Goal: Transaction & Acquisition: Purchase product/service

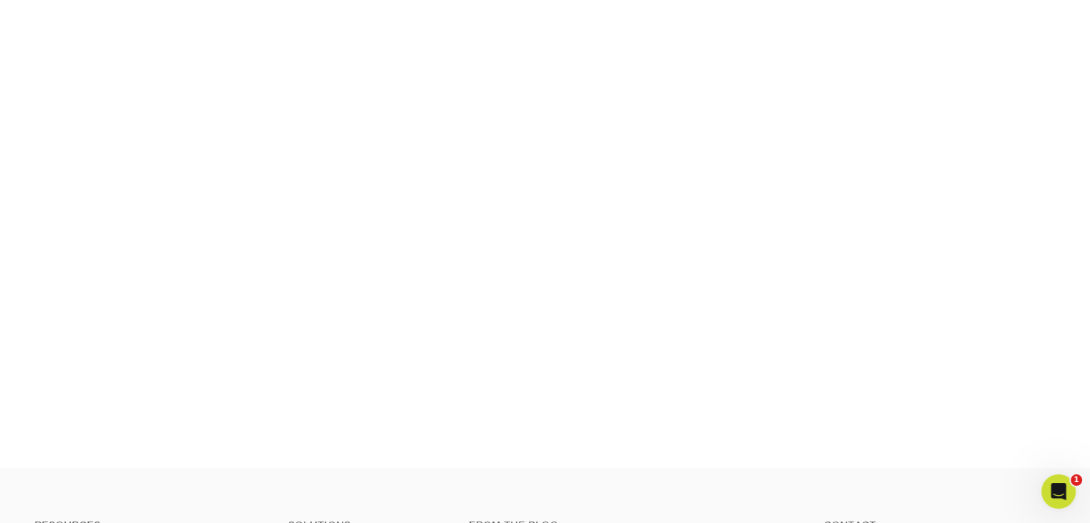
scroll to position [436, 0]
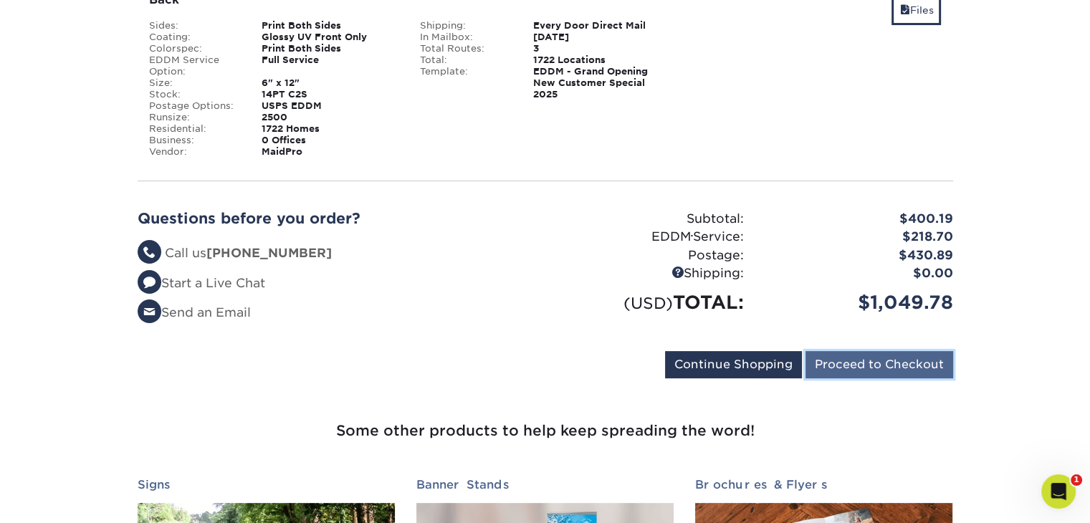
click at [861, 360] on input "Proceed to Checkout" at bounding box center [879, 364] width 148 height 27
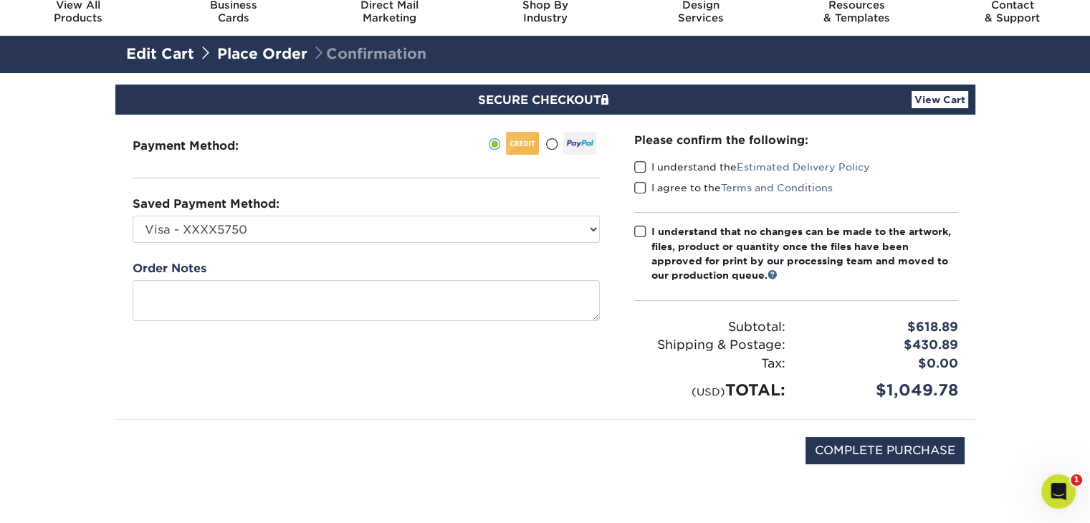
scroll to position [72, 0]
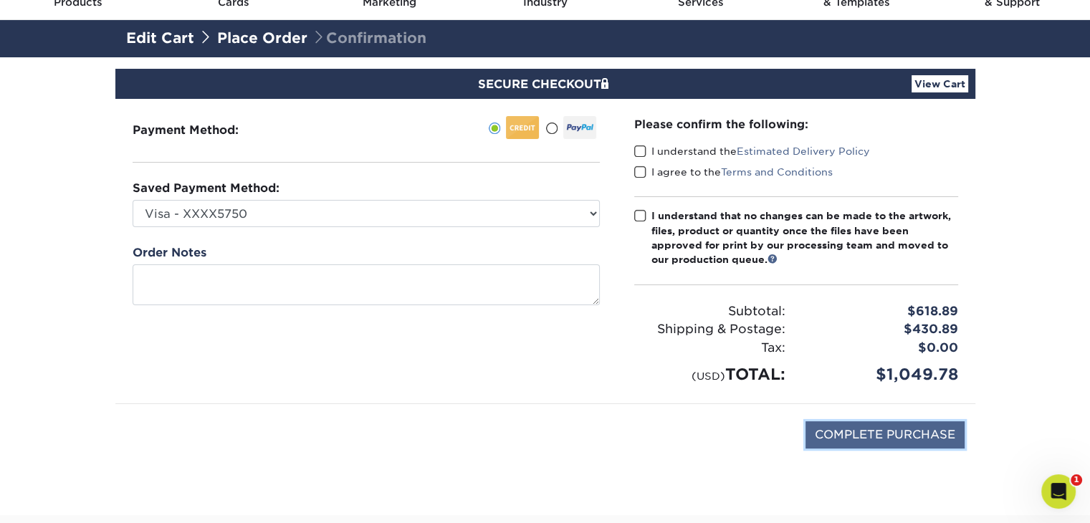
click at [866, 431] on input "COMPLETE PURCHASE" at bounding box center [884, 434] width 159 height 27
click at [642, 153] on span at bounding box center [640, 152] width 12 height 14
click at [0, 0] on input "I understand the Estimated Delivery Policy" at bounding box center [0, 0] width 0 height 0
click at [640, 176] on span at bounding box center [640, 173] width 12 height 14
click at [0, 0] on input "I agree to the Terms and Conditions" at bounding box center [0, 0] width 0 height 0
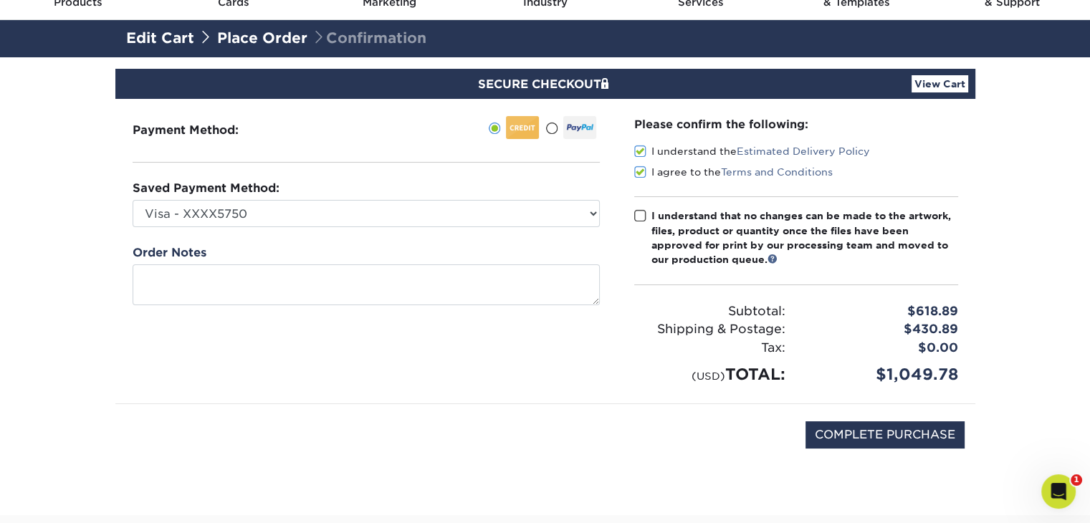
click at [645, 219] on span at bounding box center [640, 216] width 12 height 14
click at [0, 0] on input "I understand that no changes can be made to the artwork, files, product or quan…" at bounding box center [0, 0] width 0 height 0
click at [872, 430] on input "COMPLETE PURCHASE" at bounding box center [884, 434] width 159 height 27
type input "PROCESSING, PLEASE WAIT..."
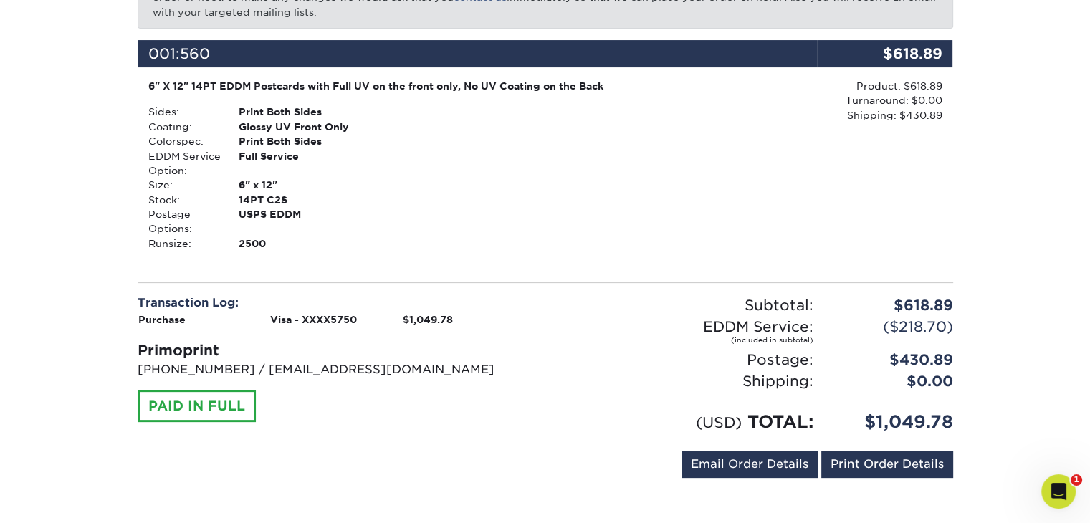
scroll to position [358, 0]
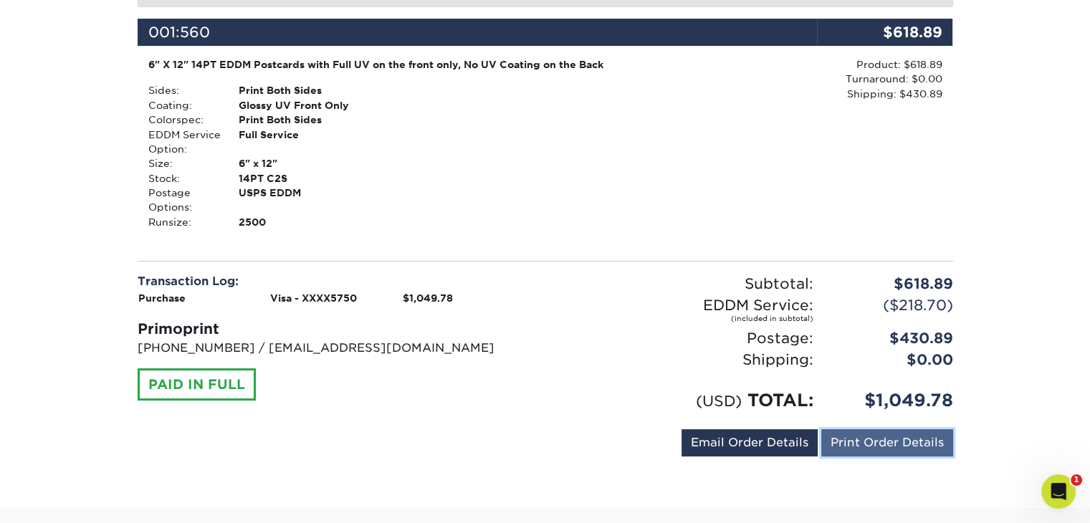
click at [850, 449] on link "Print Order Details" at bounding box center [887, 442] width 132 height 27
drag, startPoint x: 671, startPoint y: 334, endPoint x: 672, endPoint y: 325, distance: 9.4
click at [670, 332] on div "Postage:" at bounding box center [684, 337] width 279 height 21
